Goal: Task Accomplishment & Management: Manage account settings

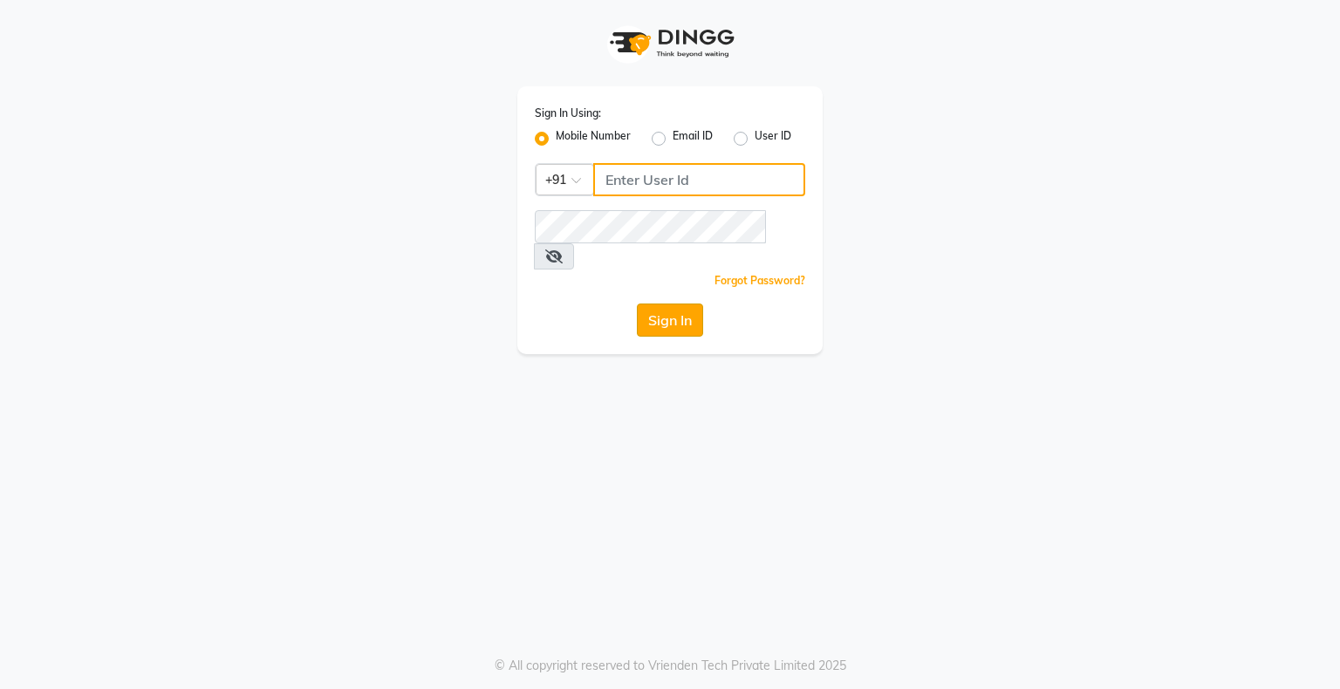
type input "8200846478"
click at [646, 303] on button "Sign In" at bounding box center [670, 319] width 66 height 33
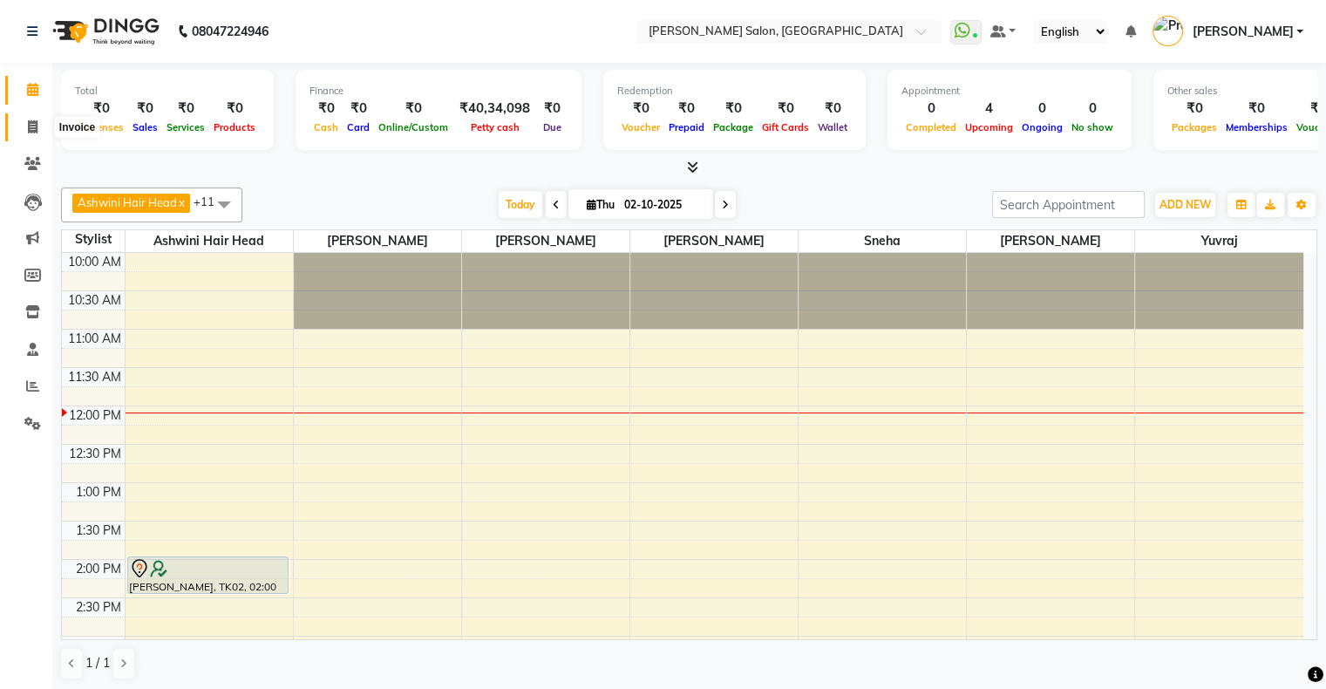
click at [25, 126] on span at bounding box center [32, 128] width 31 height 20
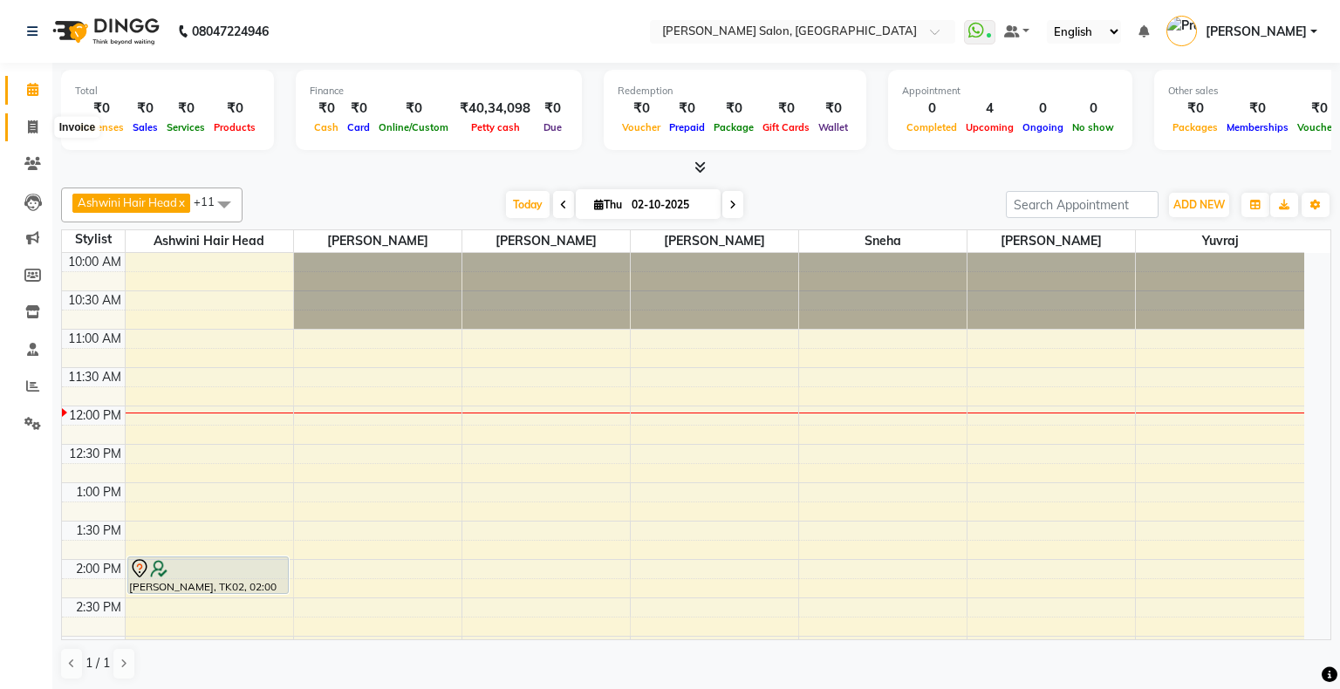
select select "4073"
select select "service"
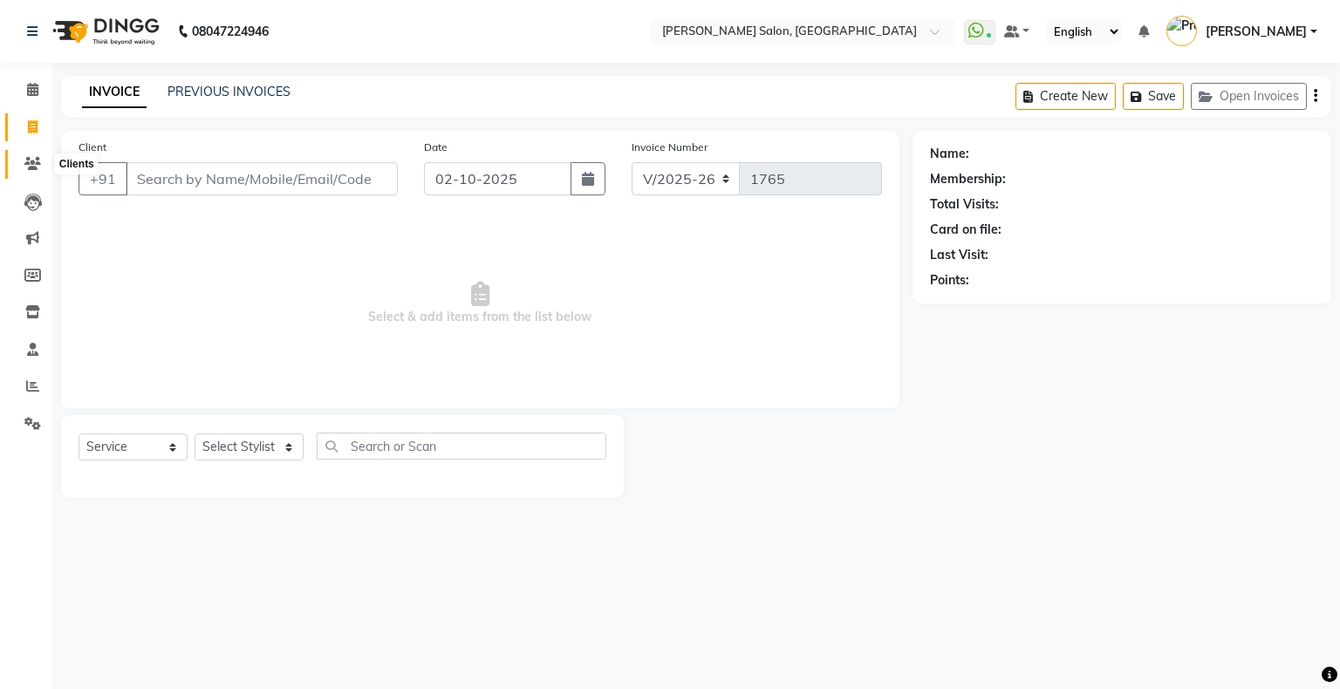
click at [24, 172] on span at bounding box center [32, 164] width 31 height 20
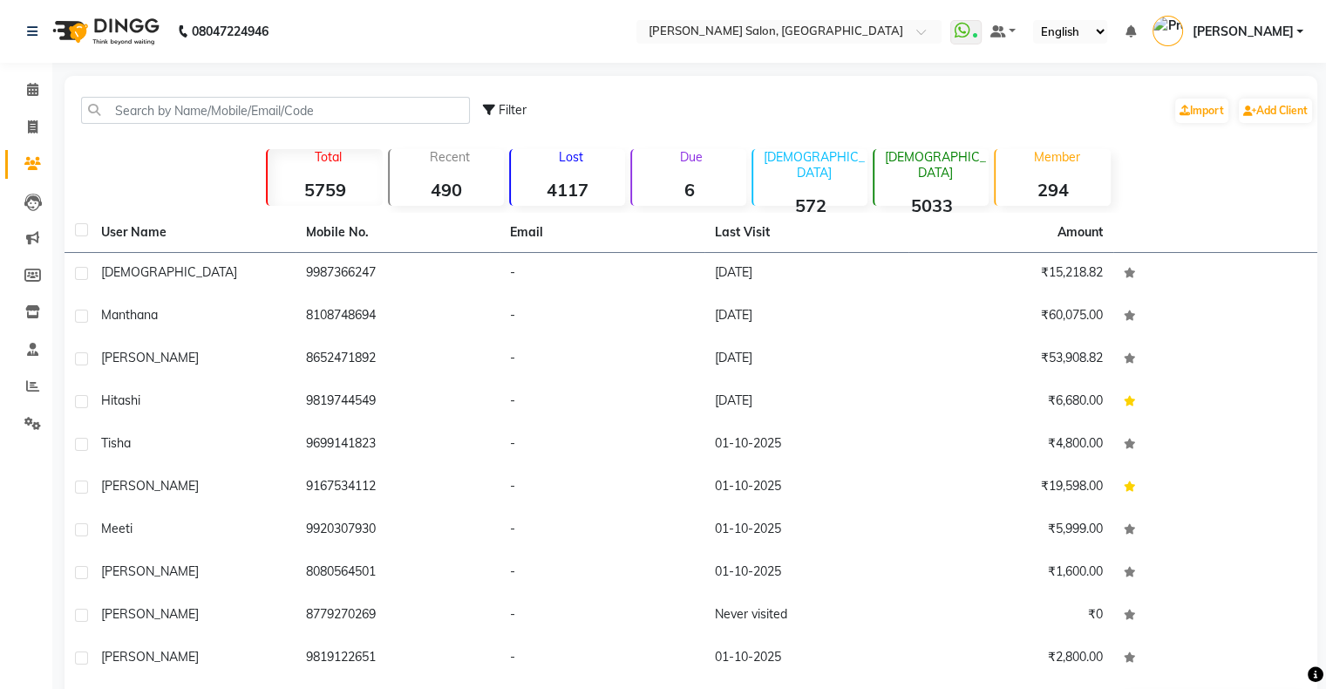
click at [24, 142] on li "Invoice" at bounding box center [26, 127] width 52 height 37
click at [26, 131] on span at bounding box center [32, 128] width 31 height 20
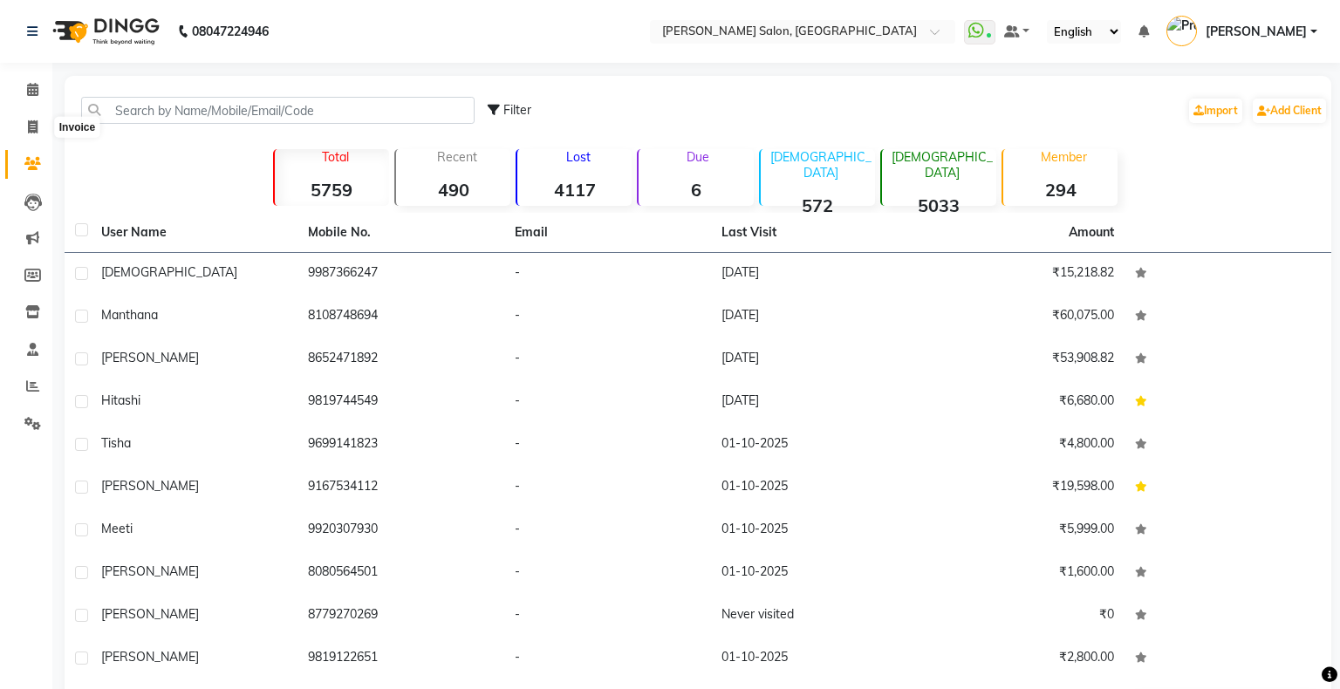
select select "4073"
select select "service"
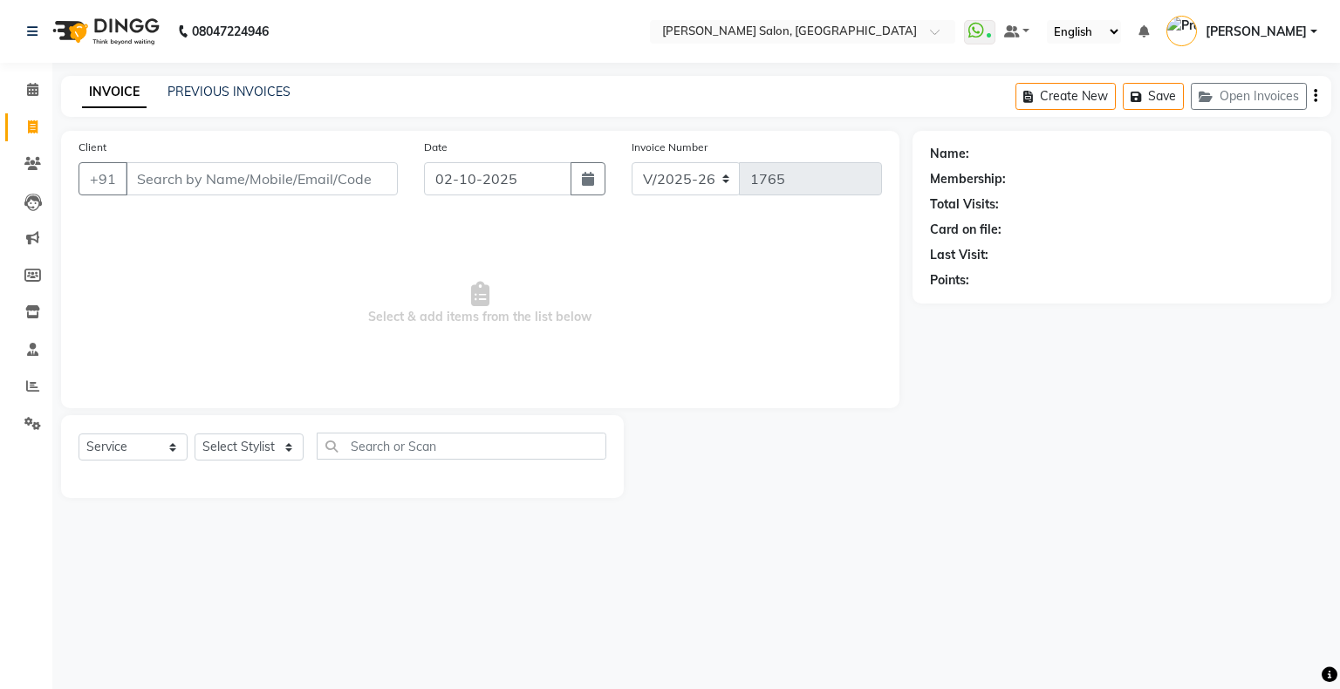
click at [48, 174] on div "Client +91 Date [DATE] Invoice Number V/2025 V/[PHONE_NUMBER] Select & add item…" at bounding box center [480, 314] width 864 height 367
click at [19, 161] on span at bounding box center [32, 164] width 31 height 20
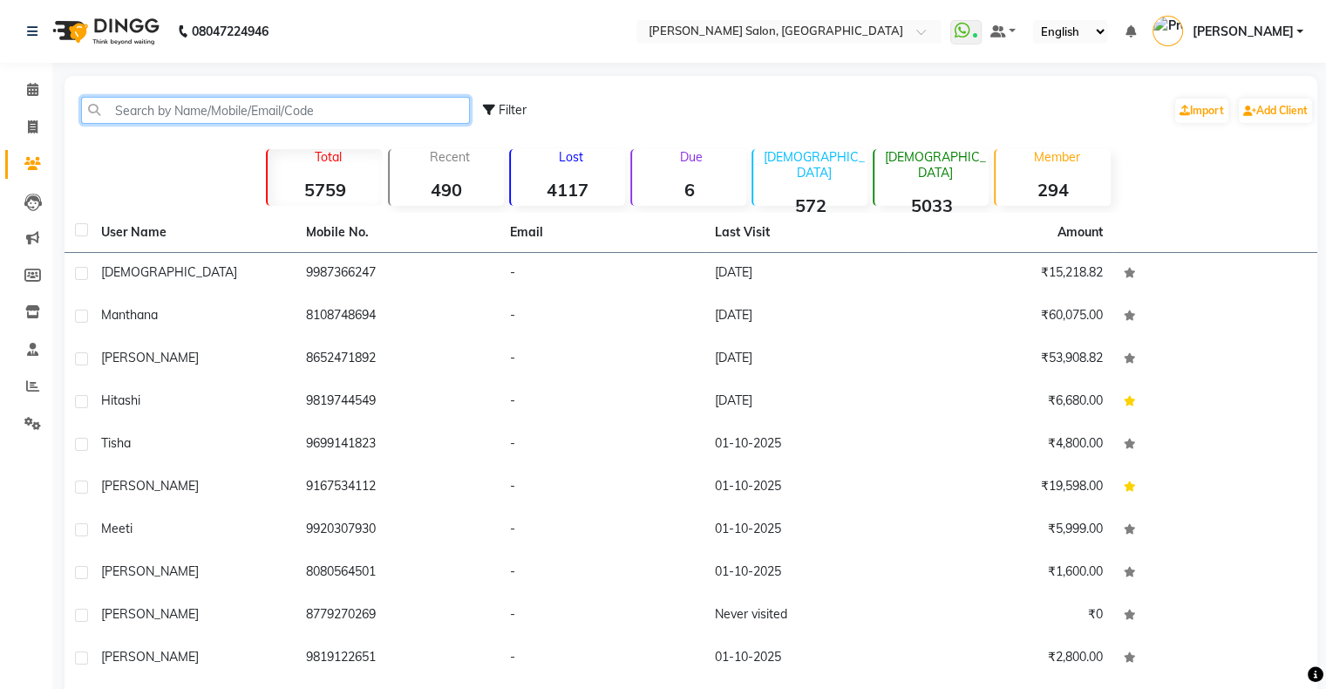
click at [147, 97] on input "text" at bounding box center [275, 110] width 389 height 27
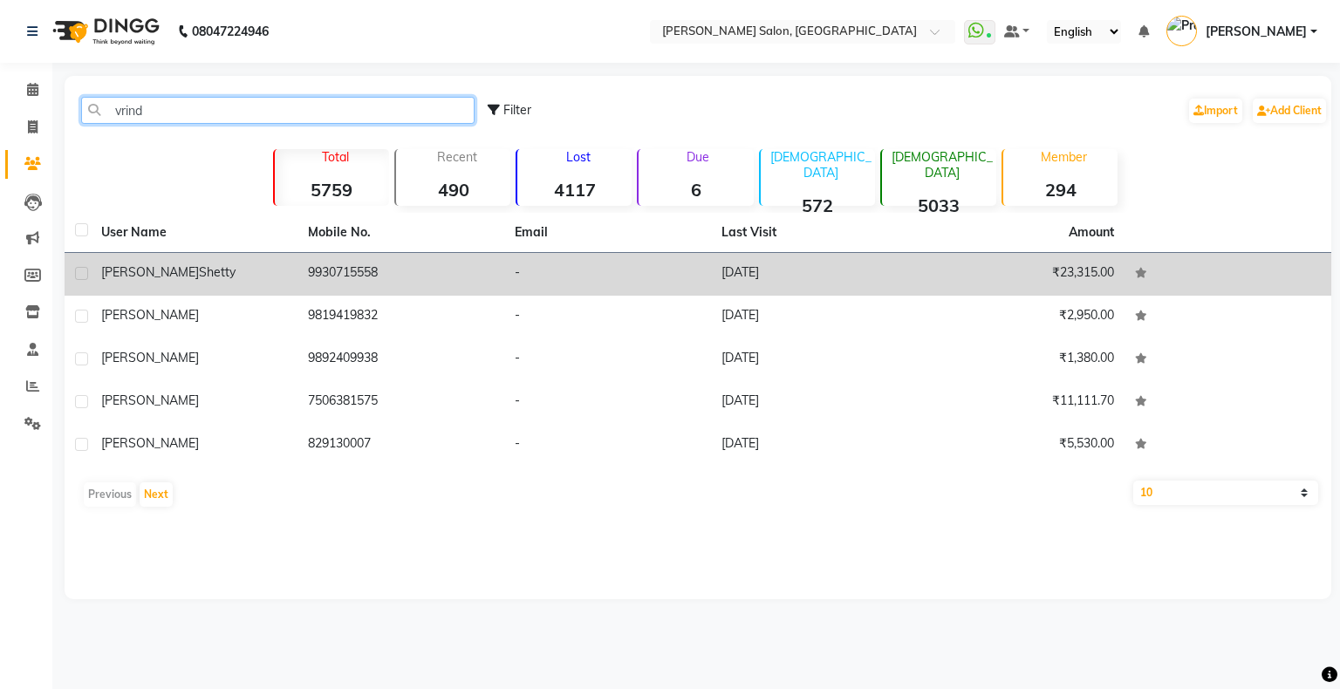
type input "vrind"
click at [732, 283] on td "[DATE]" at bounding box center [814, 274] width 207 height 43
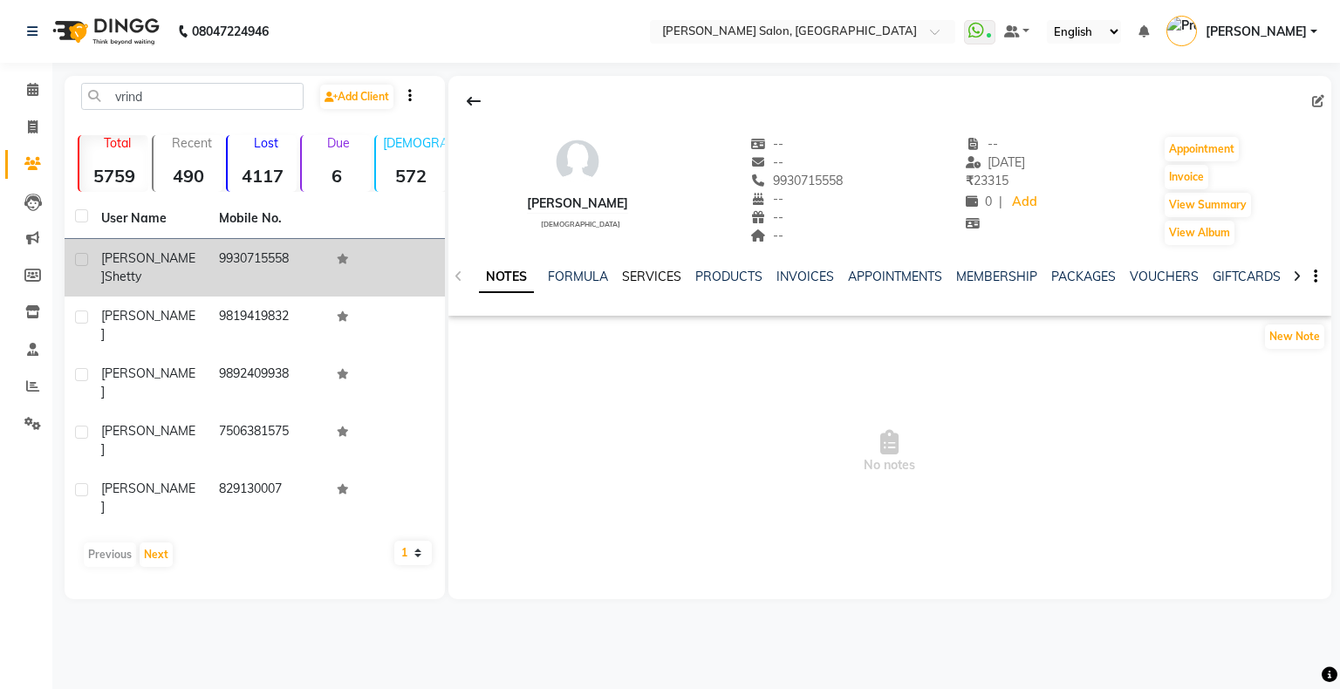
click at [656, 270] on link "SERVICES" at bounding box center [651, 277] width 59 height 16
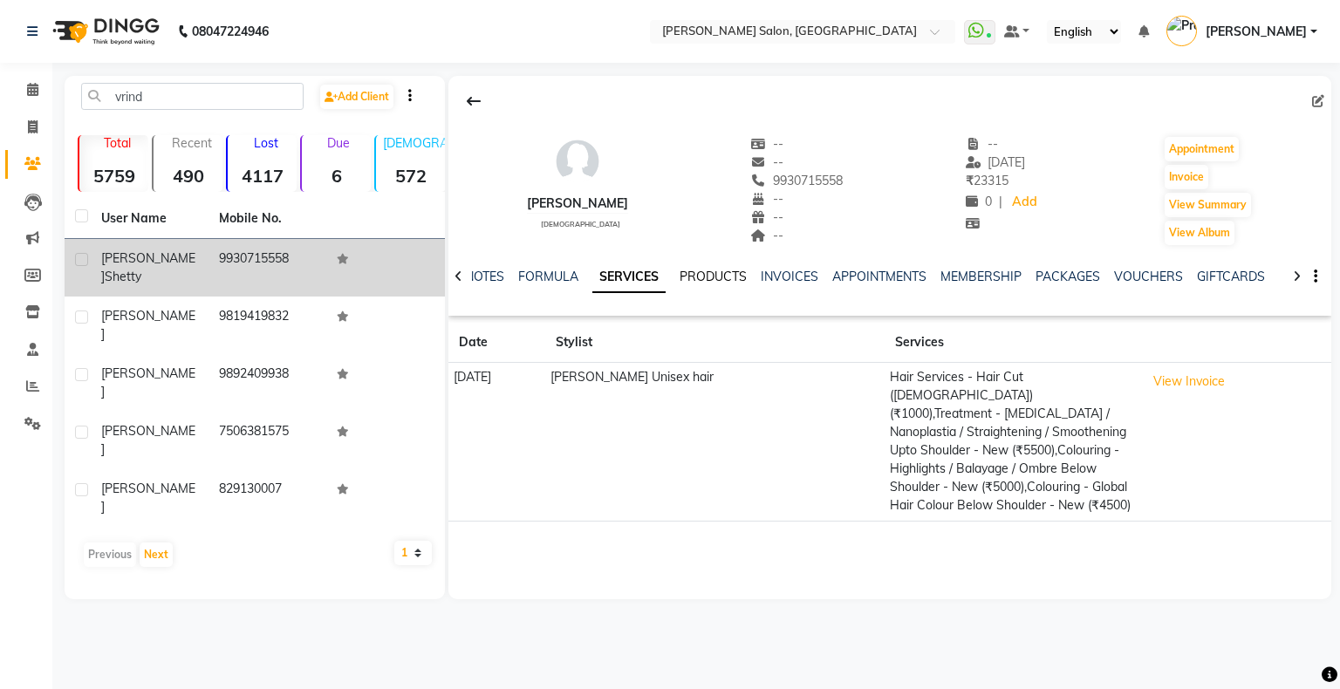
click at [730, 272] on link "PRODUCTS" at bounding box center [712, 277] width 67 height 16
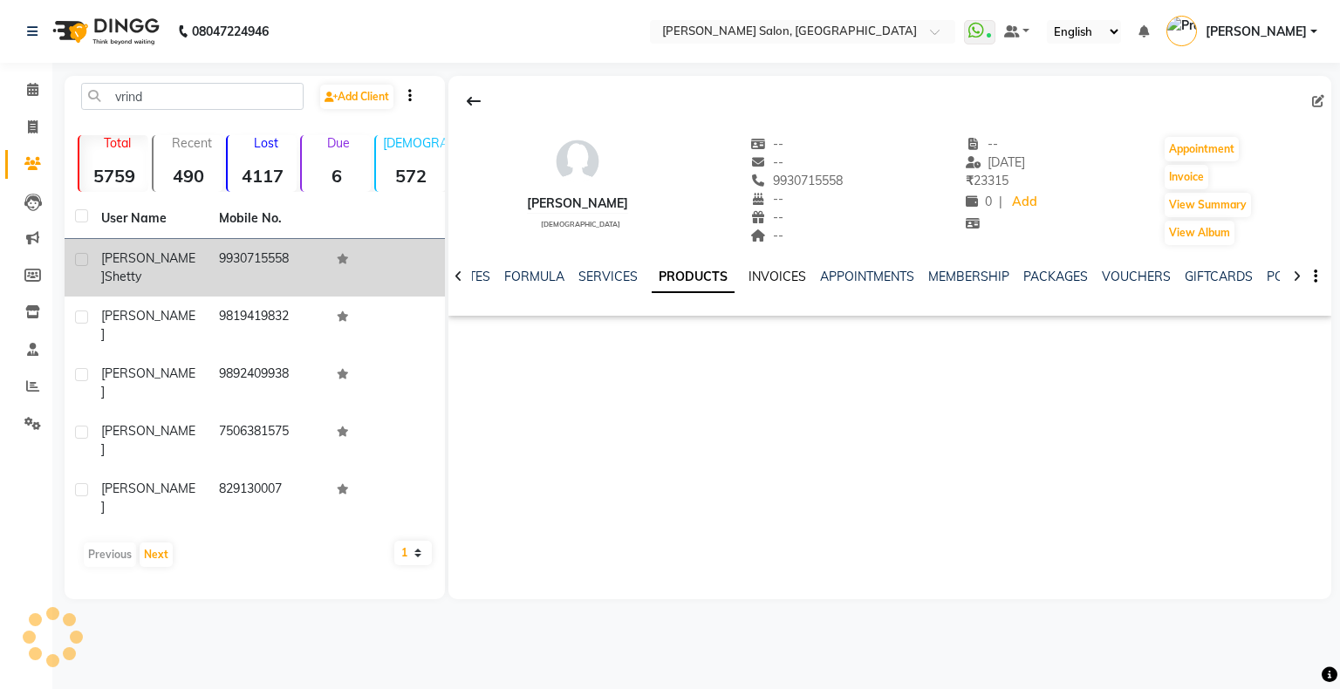
click at [774, 277] on link "INVOICES" at bounding box center [777, 277] width 58 height 16
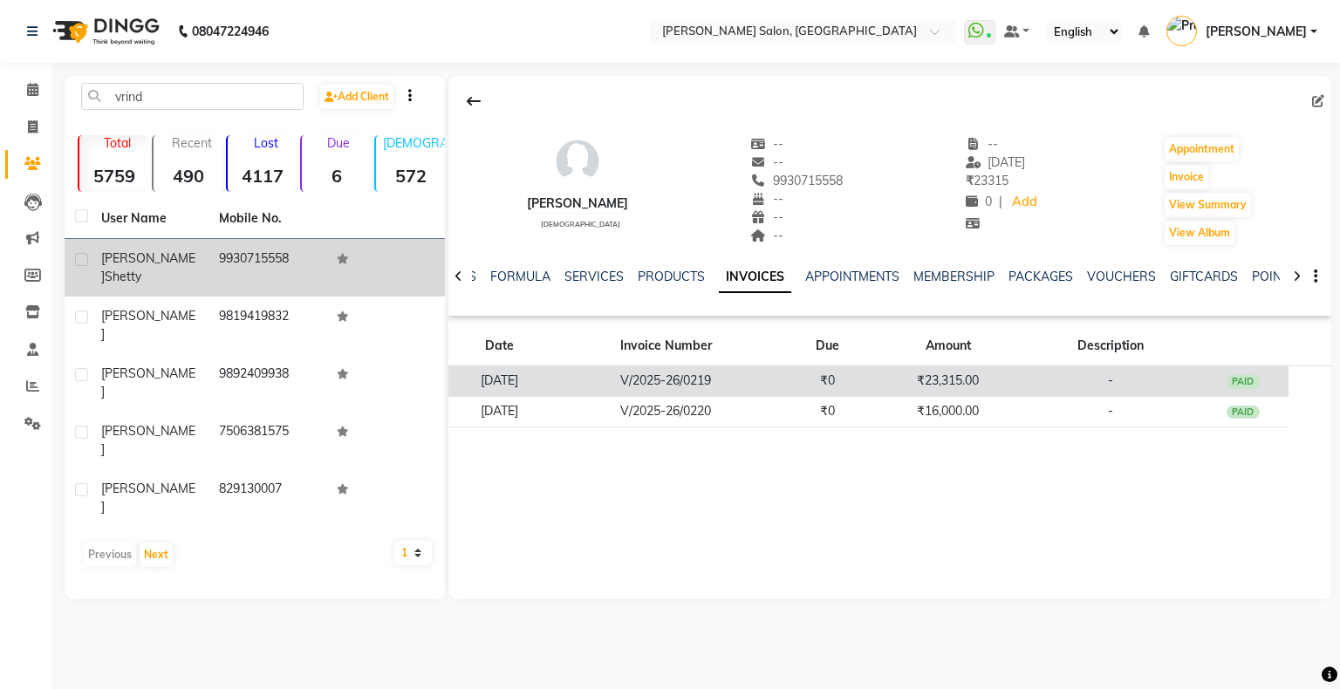
click at [873, 372] on td "₹0" at bounding box center [827, 381] width 92 height 31
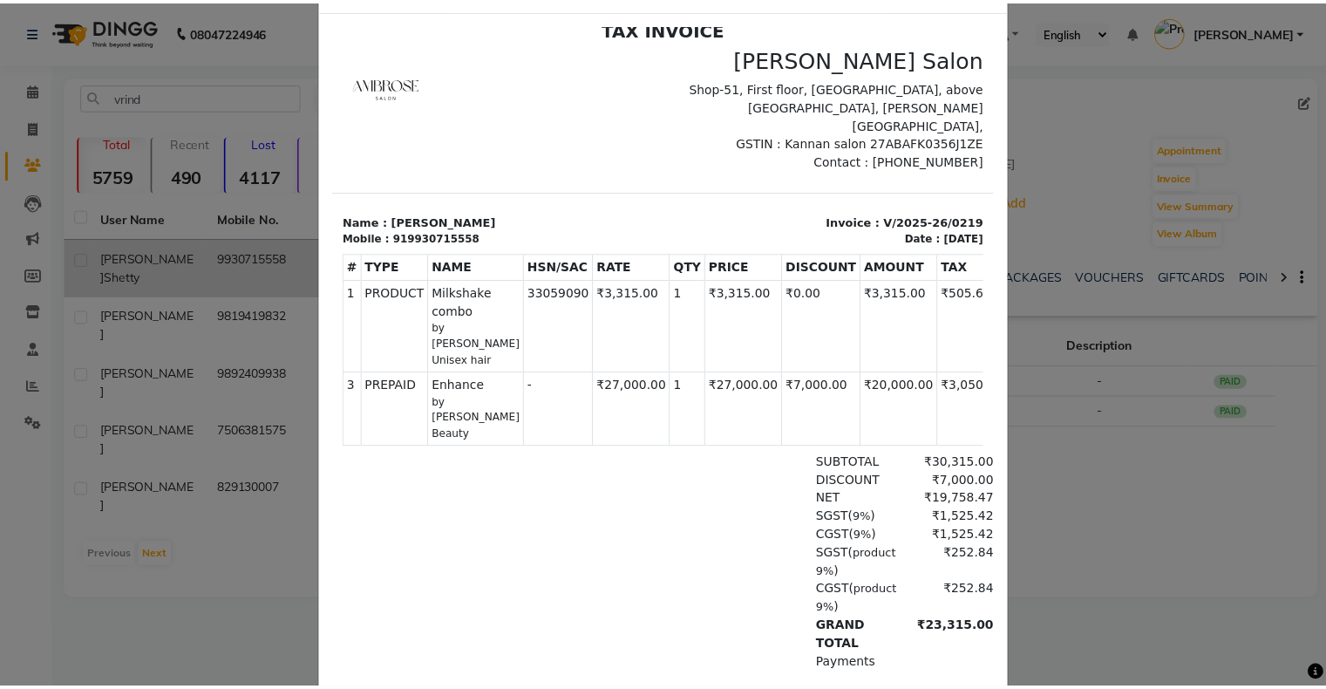
scroll to position [87, 0]
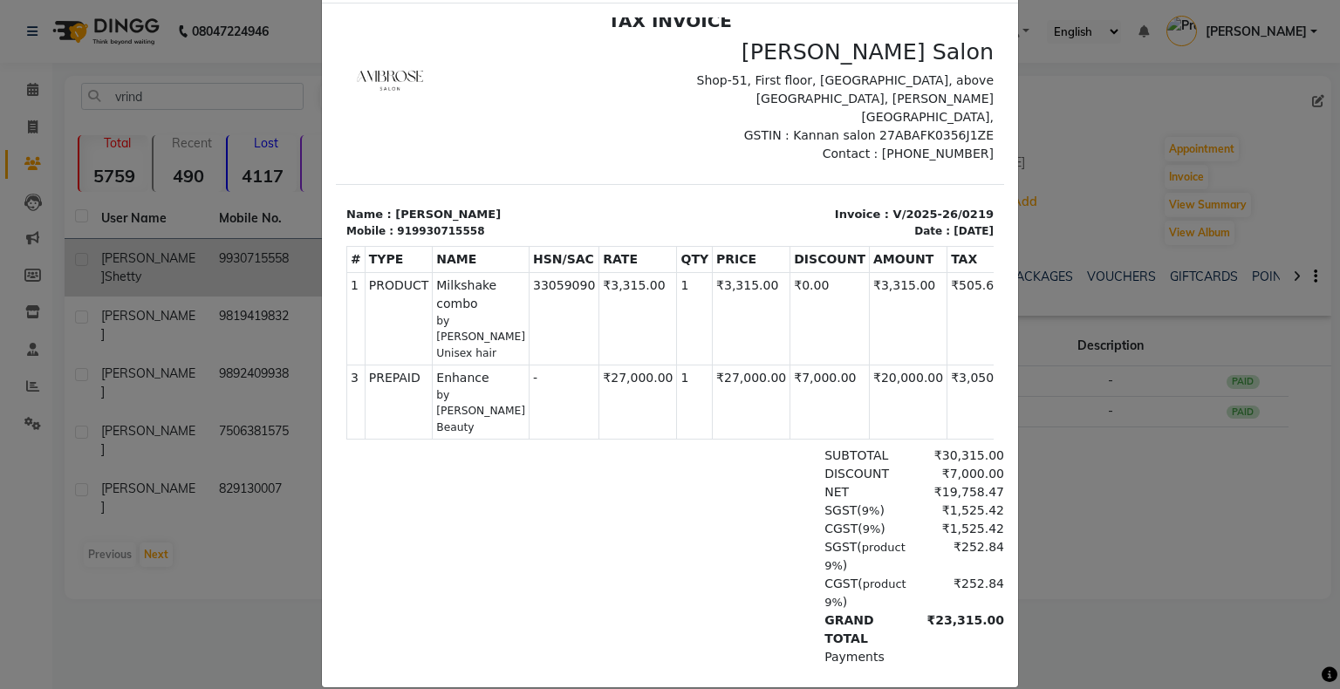
click at [1090, 408] on ngb-modal-window "INVOICE View Invoice Close" at bounding box center [670, 344] width 1340 height 689
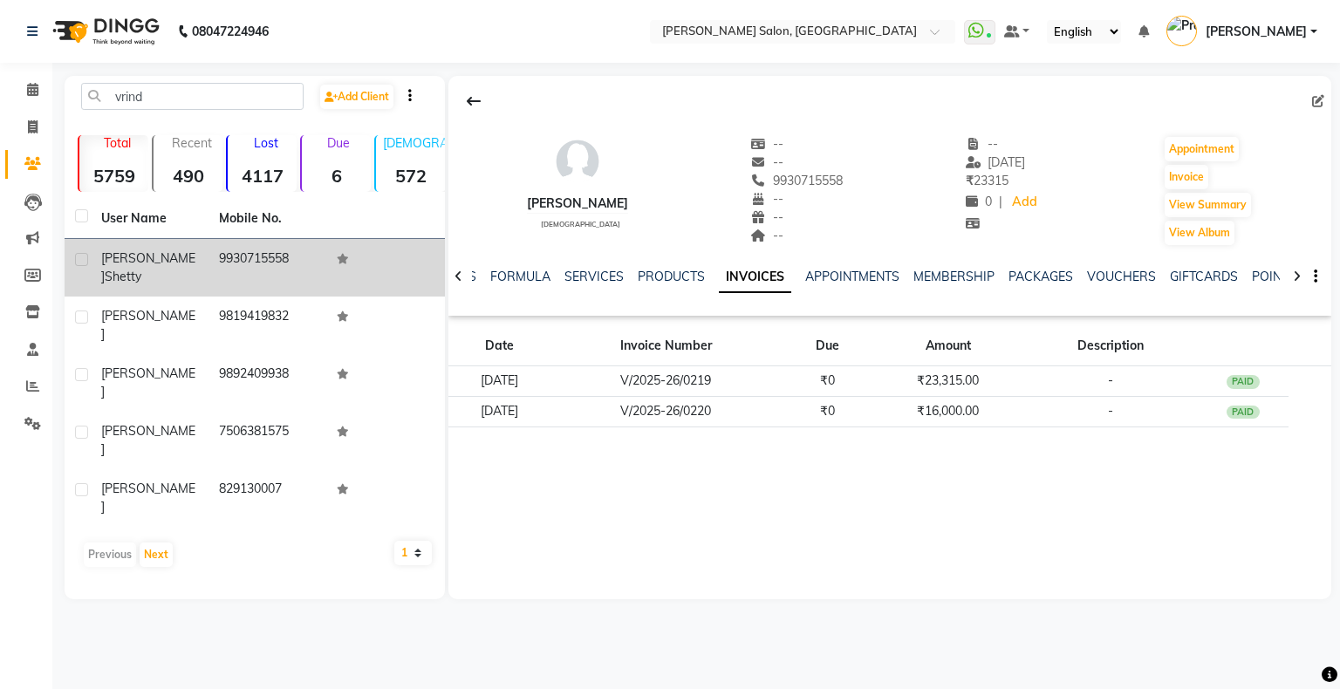
click at [1033, 266] on div "NOTES FORMULA SERVICES PRODUCTS INVOICES APPOINTMENTS MEMBERSHIP PACKAGES VOUCH…" at bounding box center [889, 277] width 883 height 60
click at [1032, 283] on link "PACKAGES" at bounding box center [1040, 277] width 65 height 16
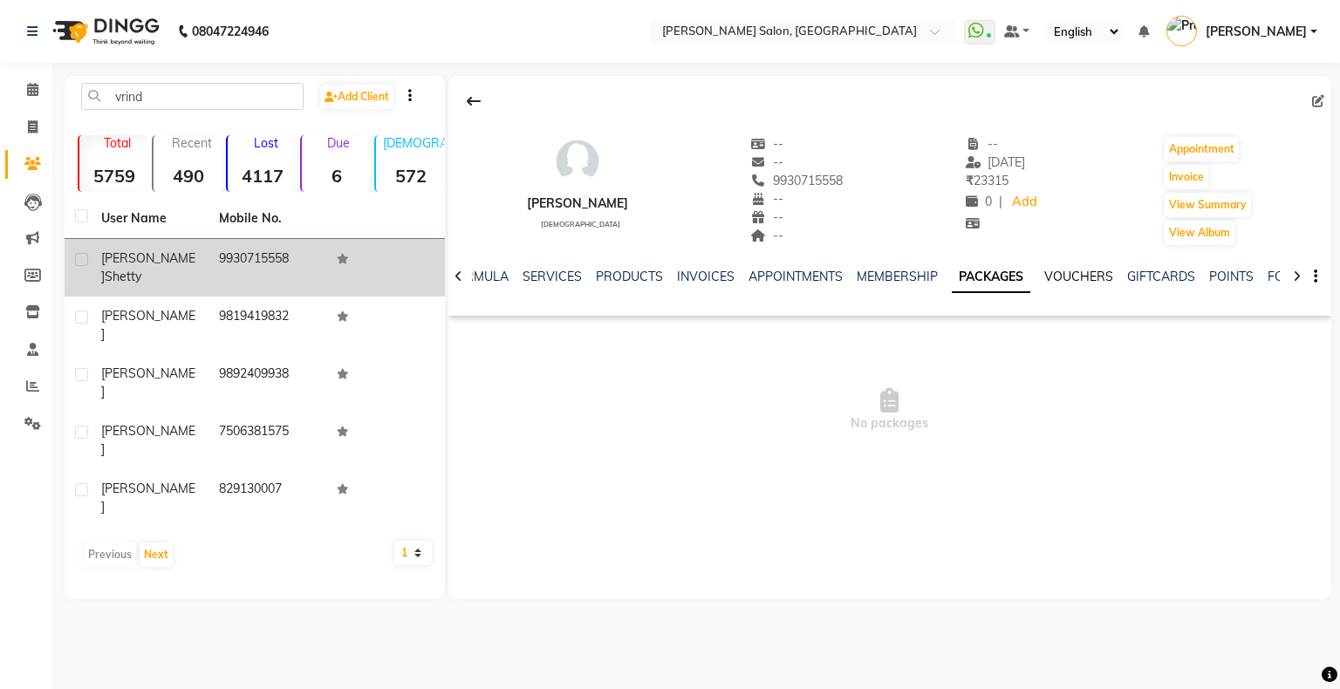
click at [1044, 277] on link "VOUCHERS" at bounding box center [1078, 277] width 69 height 16
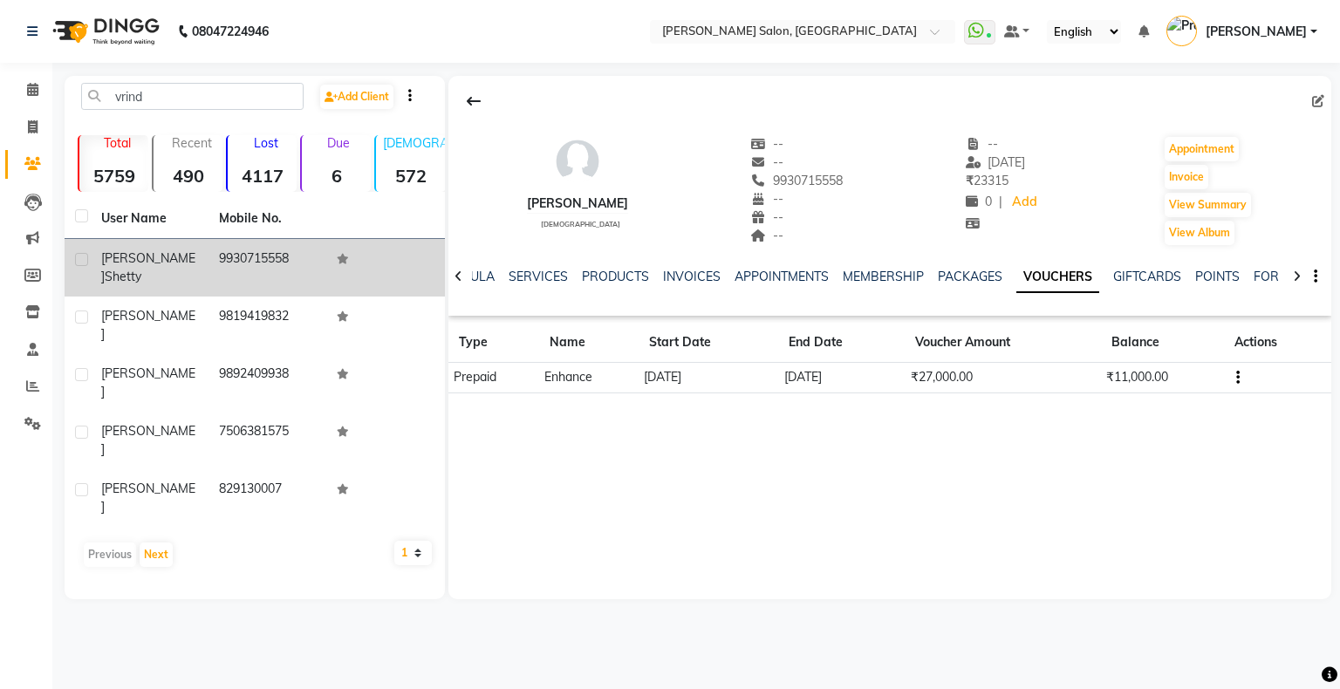
click at [943, 377] on td "₹27,000.00" at bounding box center [1001, 378] width 195 height 31
click at [1215, 377] on td "₹11,000.00" at bounding box center [1162, 378] width 123 height 31
click at [1230, 386] on td at bounding box center [1277, 378] width 107 height 31
click at [29, 91] on icon at bounding box center [32, 89] width 11 height 13
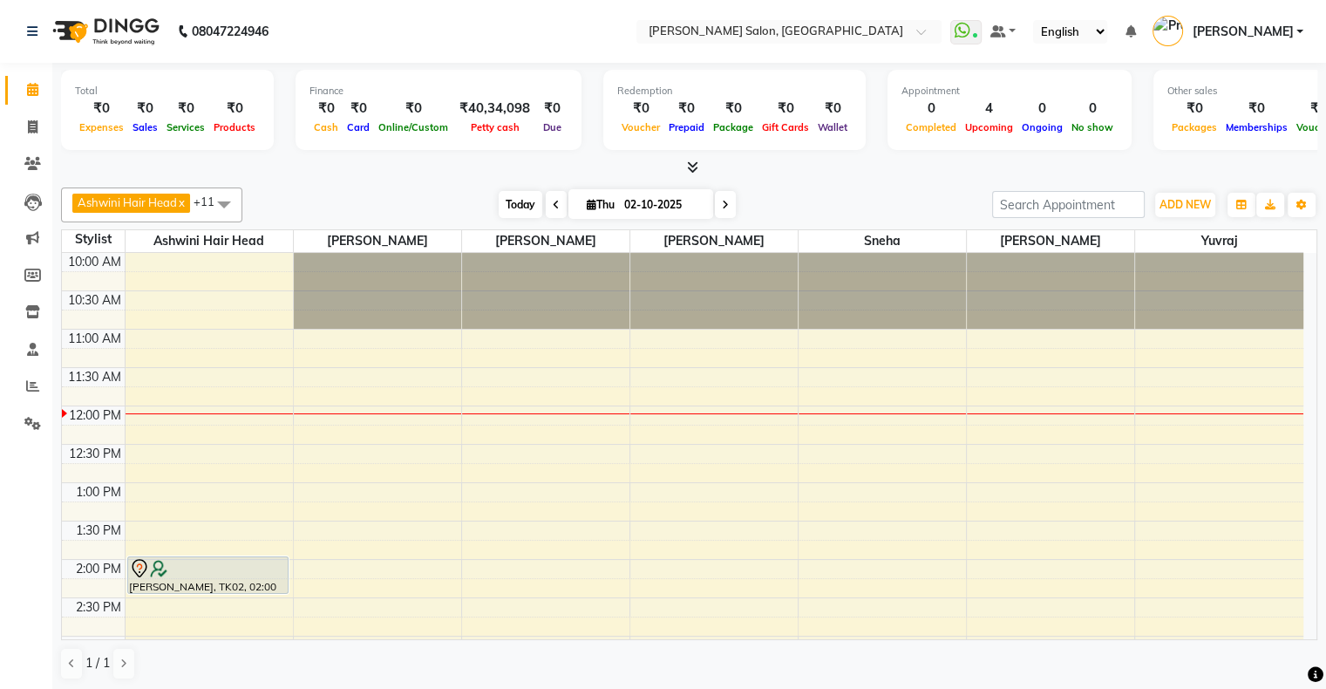
click at [518, 202] on span "Today" at bounding box center [521, 204] width 44 height 27
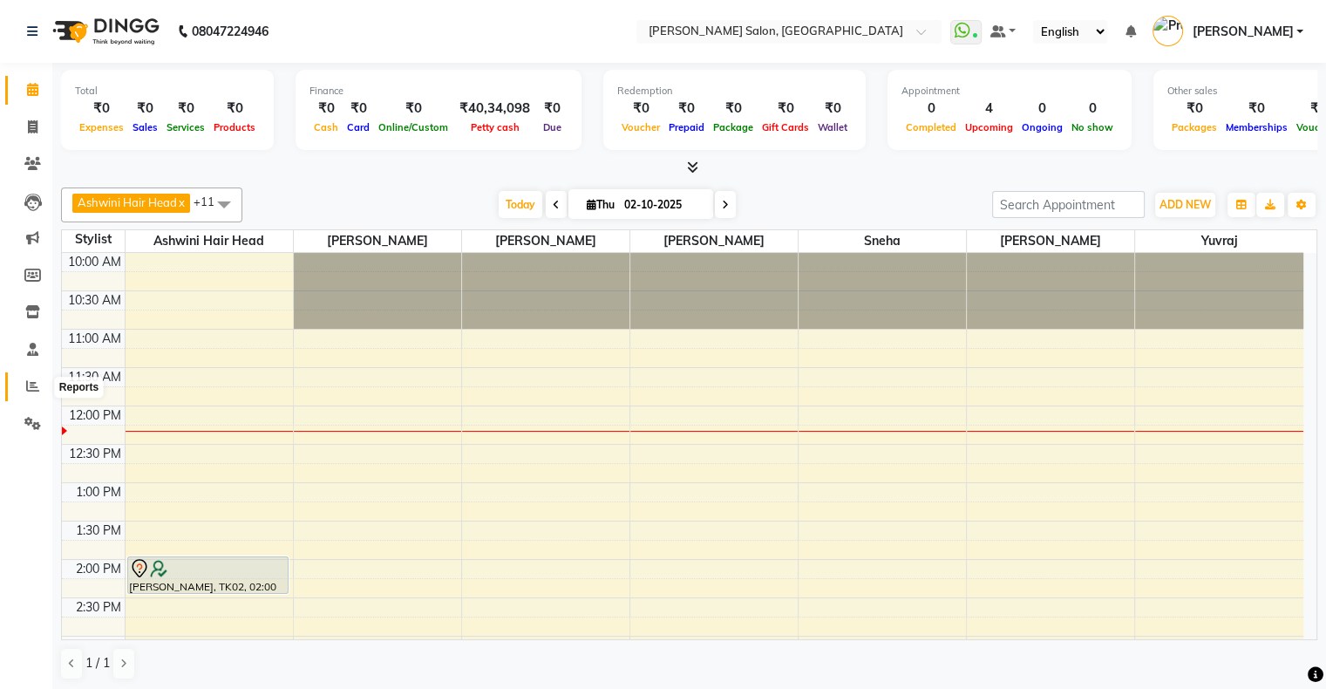
click at [30, 380] on icon at bounding box center [32, 385] width 13 height 13
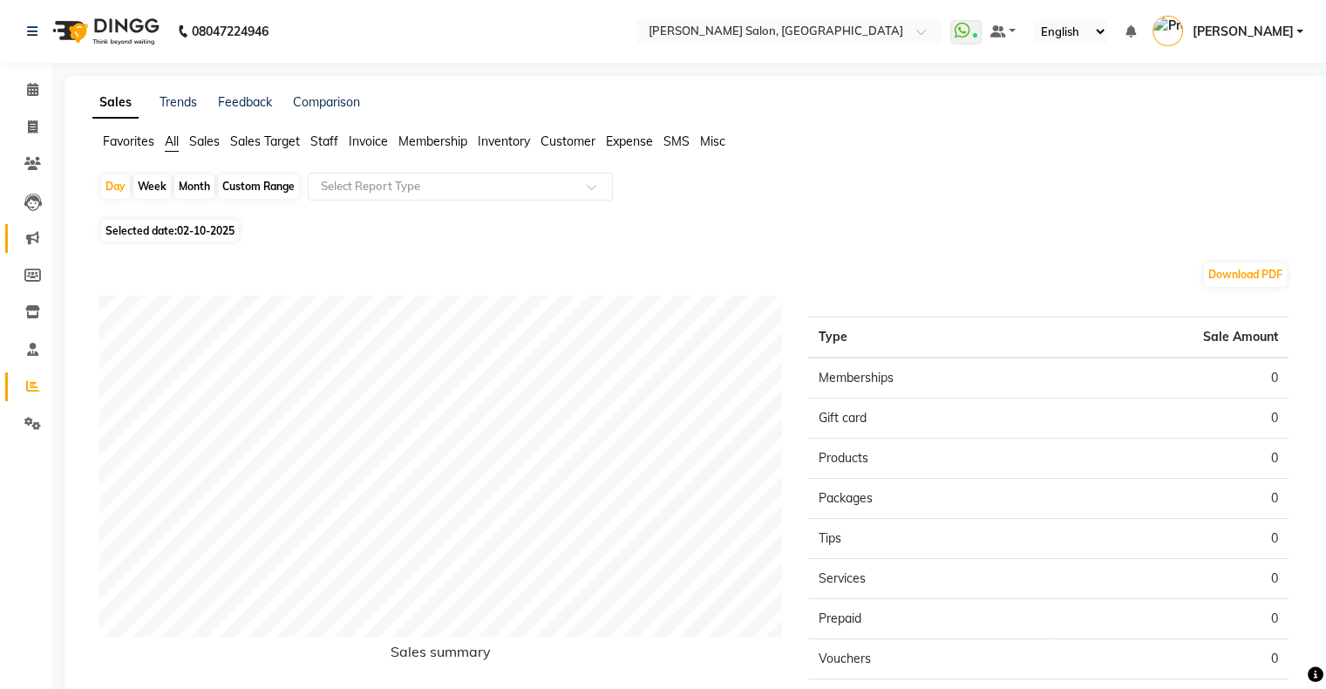
click at [35, 227] on link "Marketing" at bounding box center [26, 238] width 42 height 29
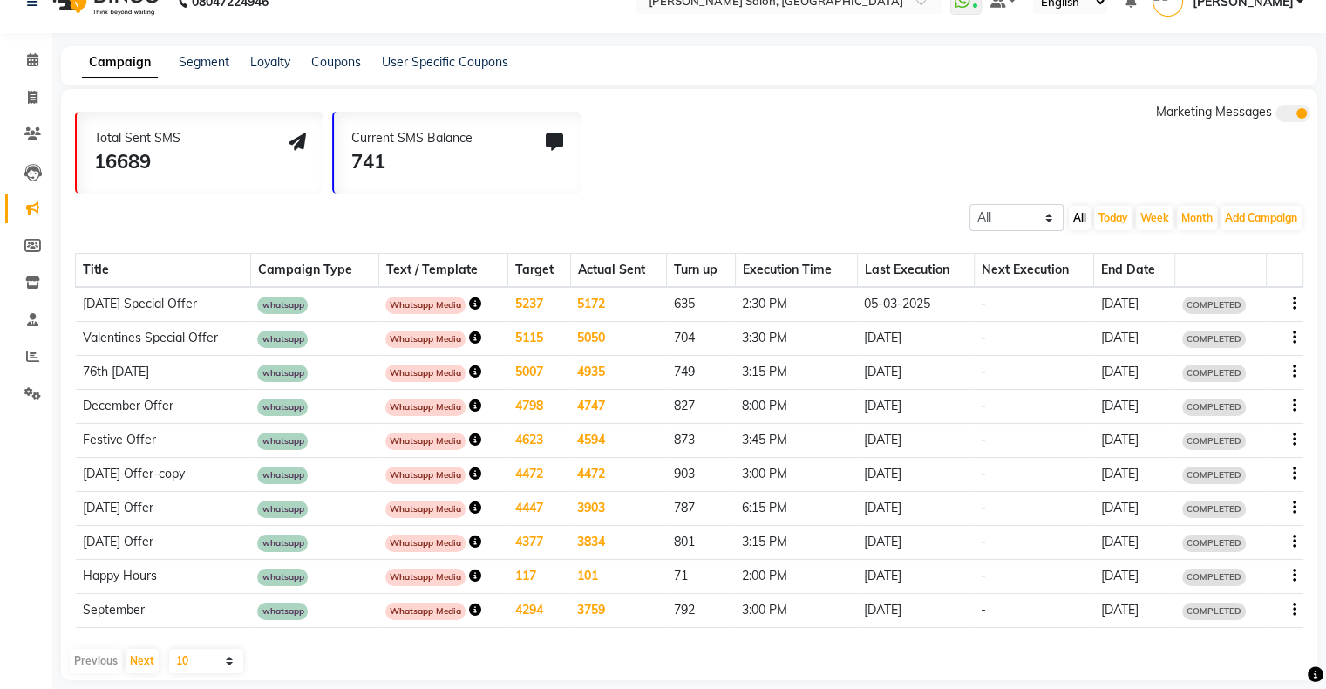
scroll to position [45, 0]
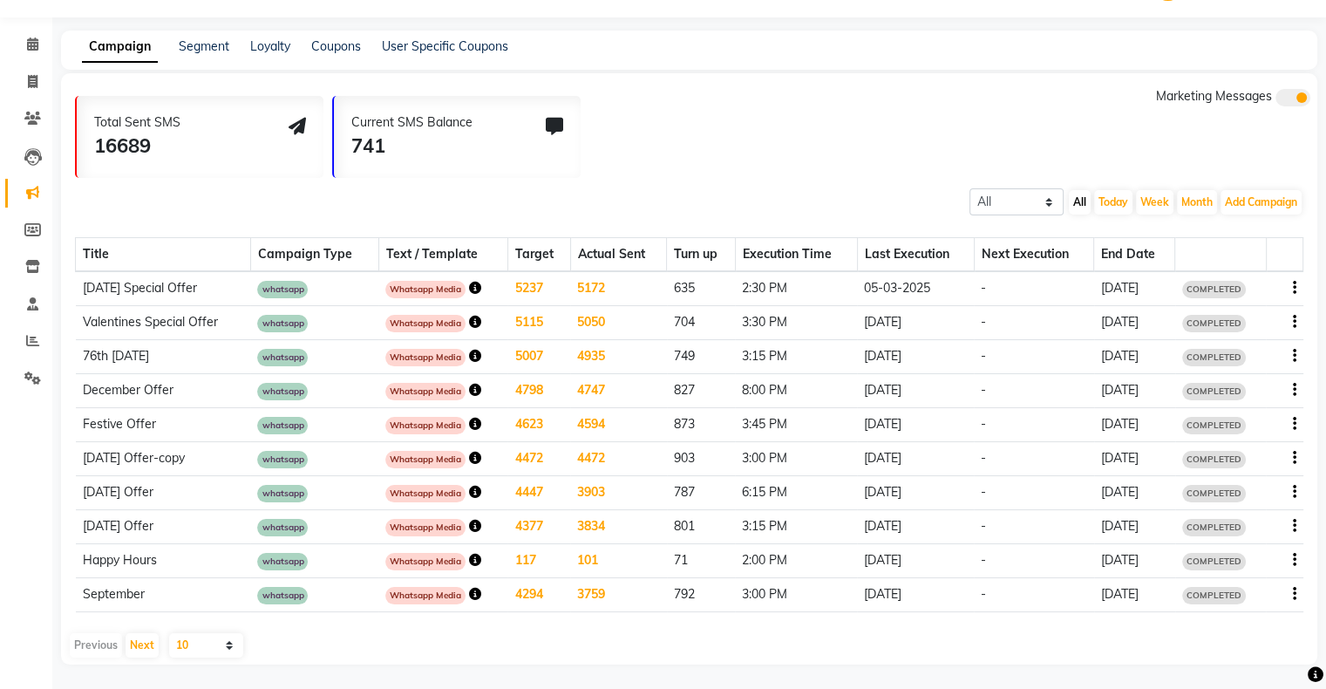
click at [481, 453] on icon "button" at bounding box center [475, 458] width 12 height 12
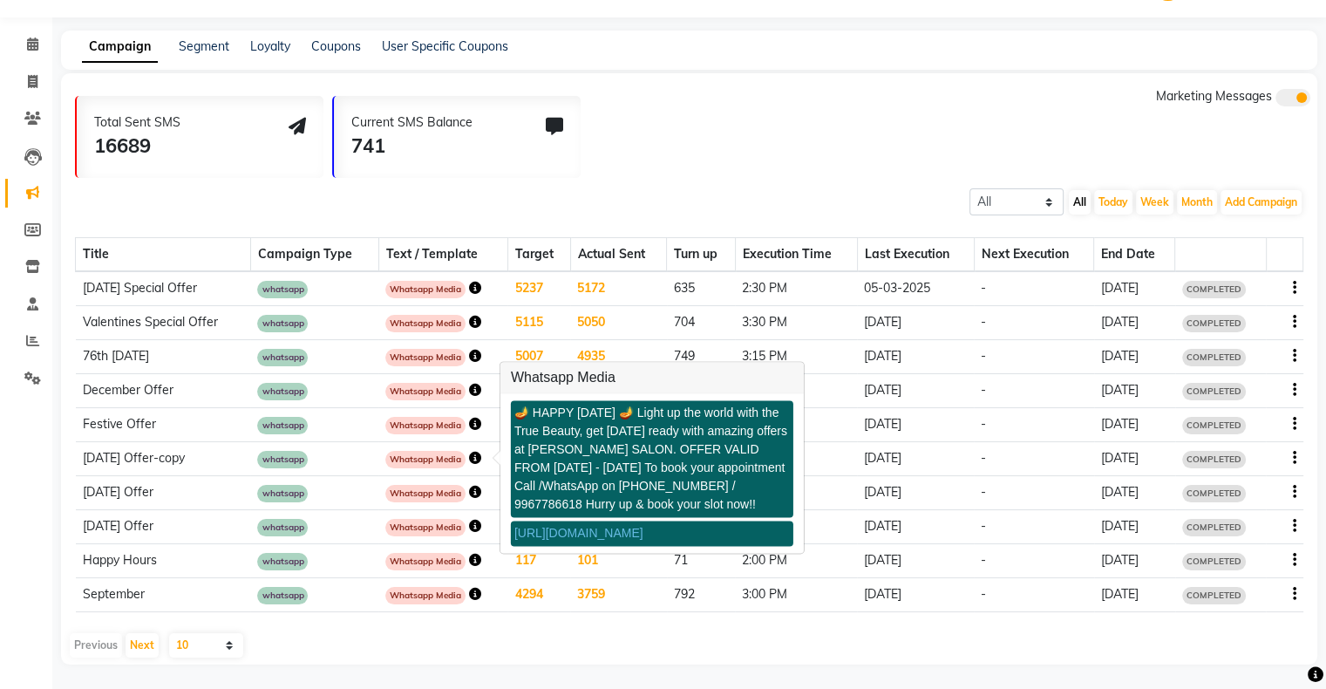
click at [593, 539] on link "[URL][DOMAIN_NAME]" at bounding box center [579, 534] width 129 height 14
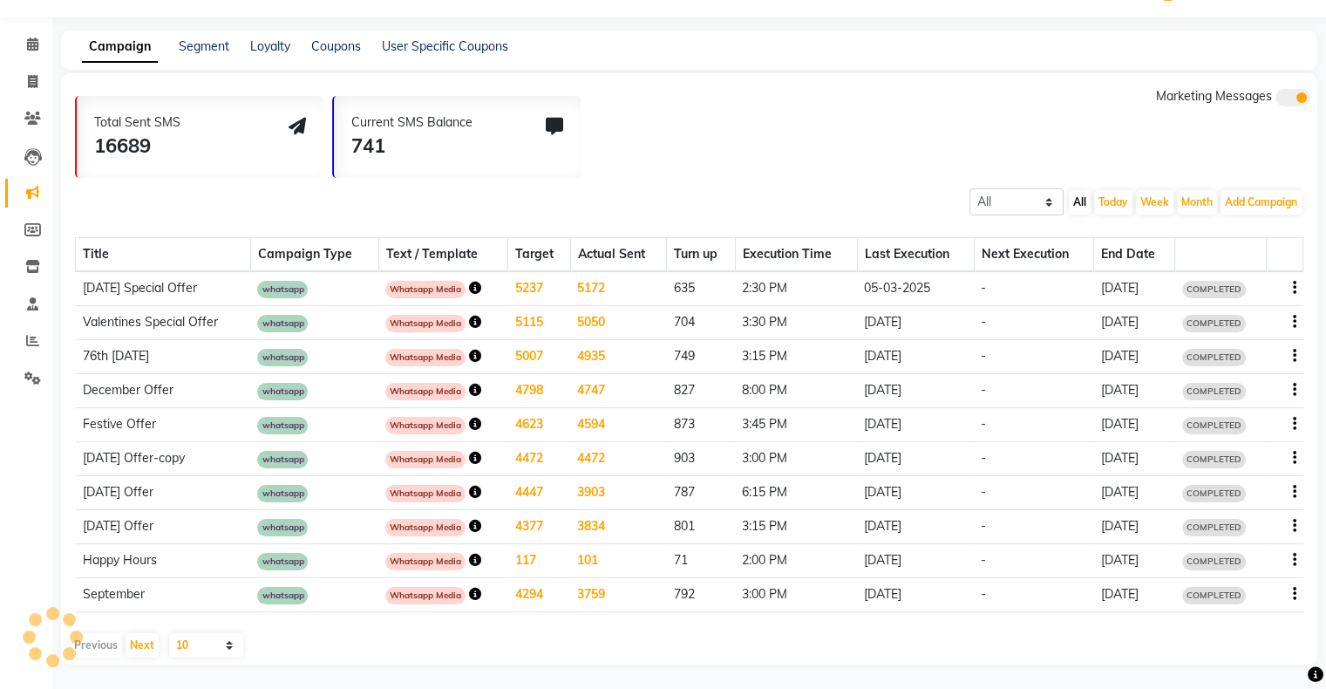
click at [495, 491] on div "Whatsapp Media" at bounding box center [442, 492] width 115 height 19
click at [481, 490] on icon "button" at bounding box center [475, 492] width 12 height 12
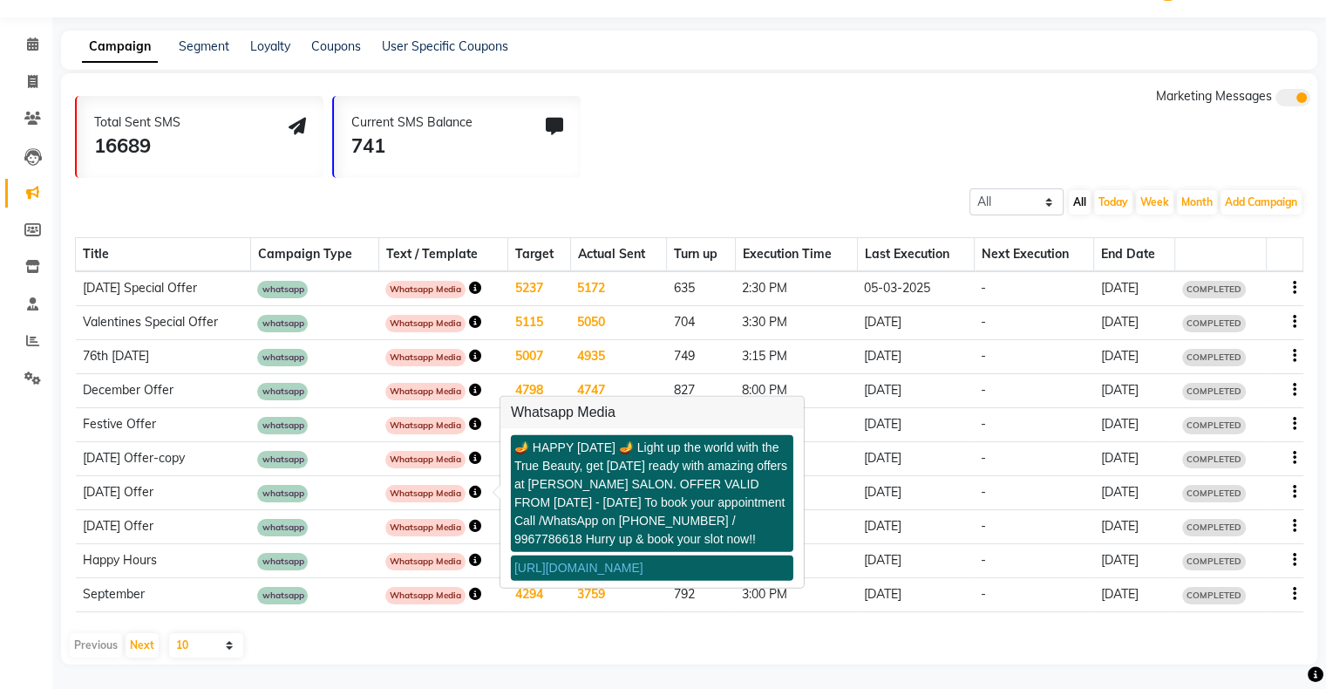
click at [608, 563] on link "[URL][DOMAIN_NAME]" at bounding box center [579, 568] width 129 height 14
